Goal: Information Seeking & Learning: Learn about a topic

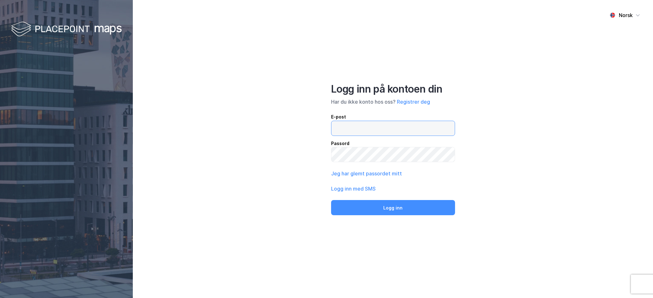
click at [375, 128] on input "email" at bounding box center [393, 128] width 123 height 15
type input "[EMAIL_ADDRESS][DOMAIN_NAME]"
click at [331, 200] on button "Logg inn" at bounding box center [393, 207] width 124 height 15
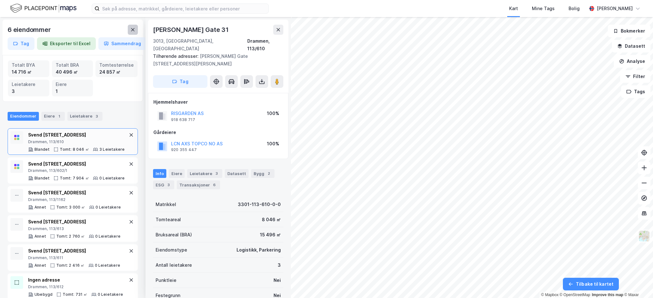
click at [133, 31] on icon at bounding box center [132, 29] width 5 height 5
